Goal: Transaction & Acquisition: Purchase product/service

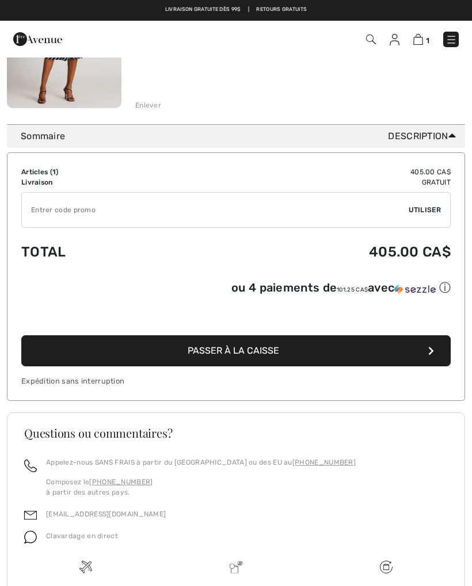
scroll to position [233, 0]
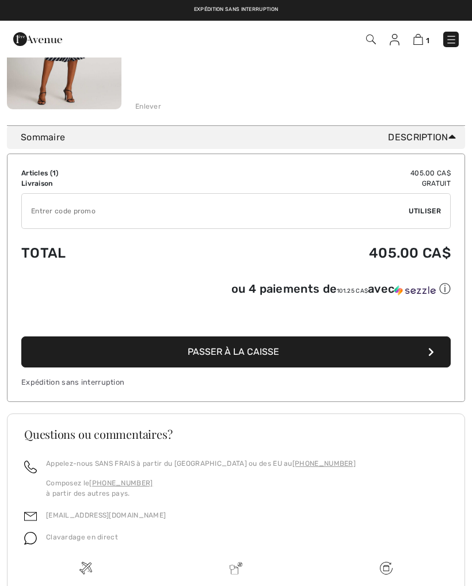
click at [432, 347] on button "Passer à la caisse" at bounding box center [235, 351] width 429 height 31
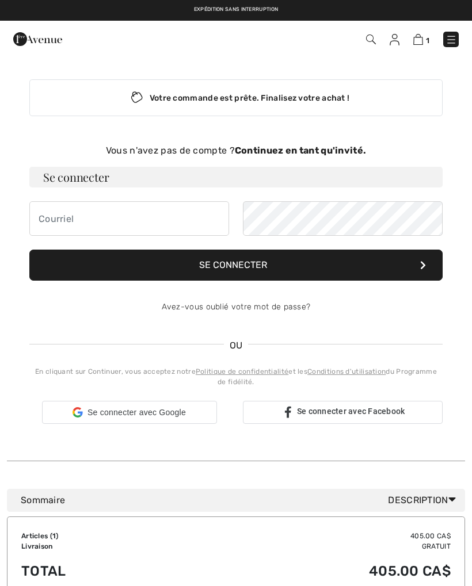
checkbox input "true"
click at [455, 41] on img at bounding box center [451, 40] width 12 height 12
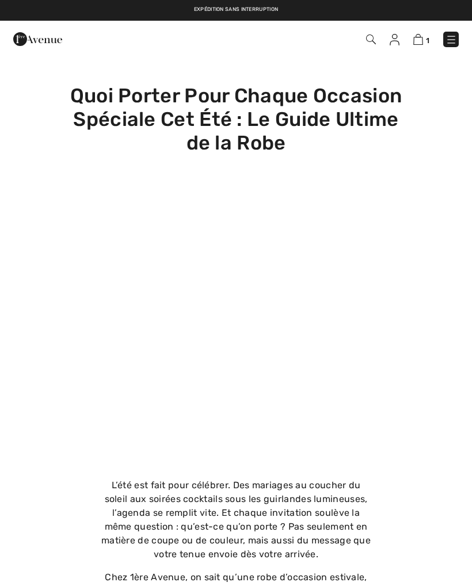
checkbox input "true"
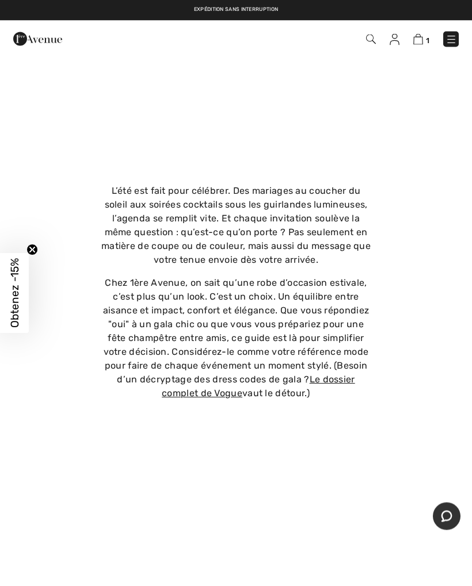
scroll to position [262, 0]
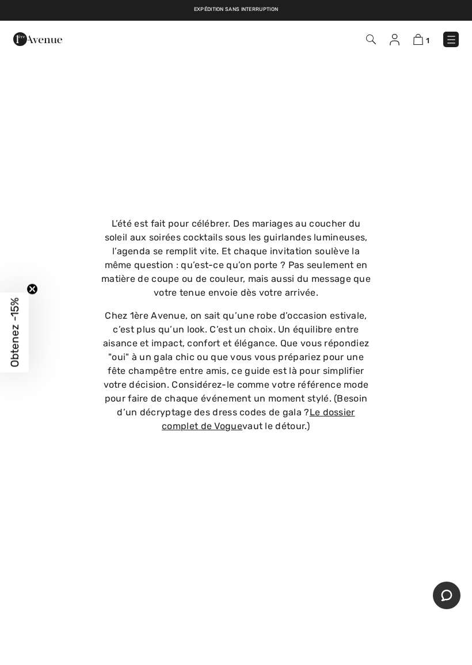
click at [351, 412] on link "Le dossier complet de Vogue" at bounding box center [258, 419] width 193 height 25
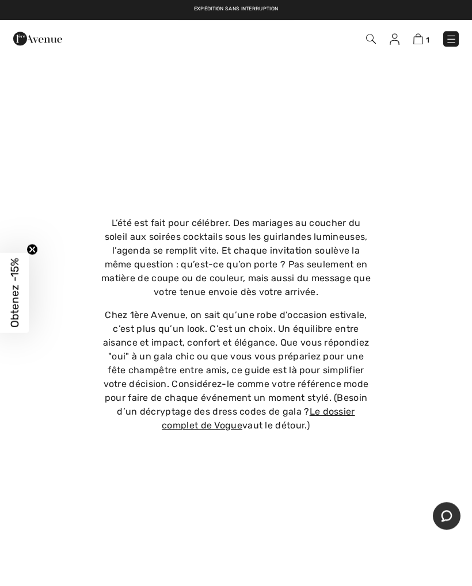
scroll to position [294, 0]
